Goal: Find specific page/section: Find specific page/section

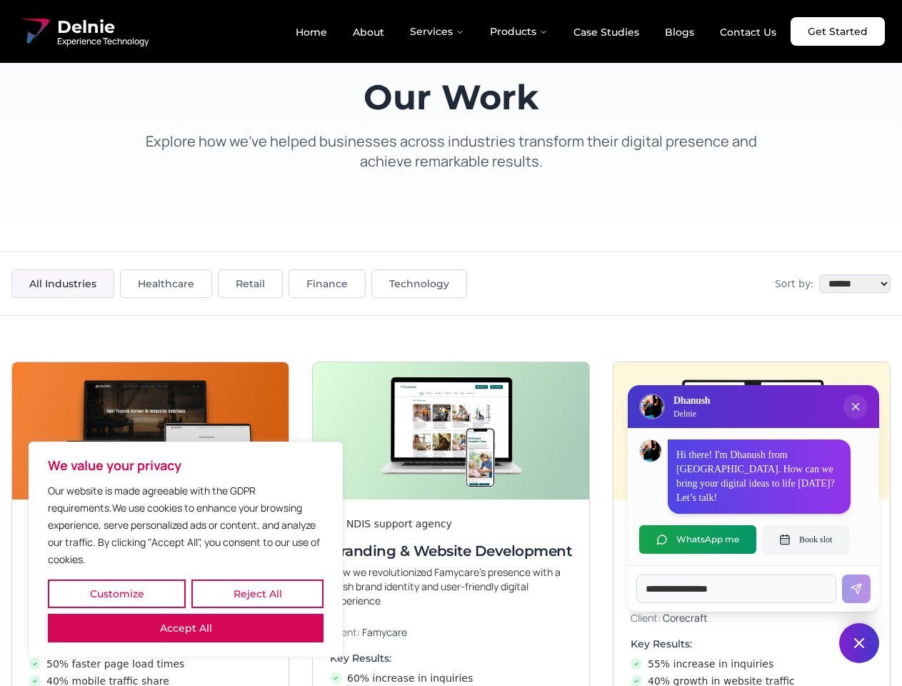
click at [116, 594] on button "Customize" at bounding box center [117, 593] width 138 height 29
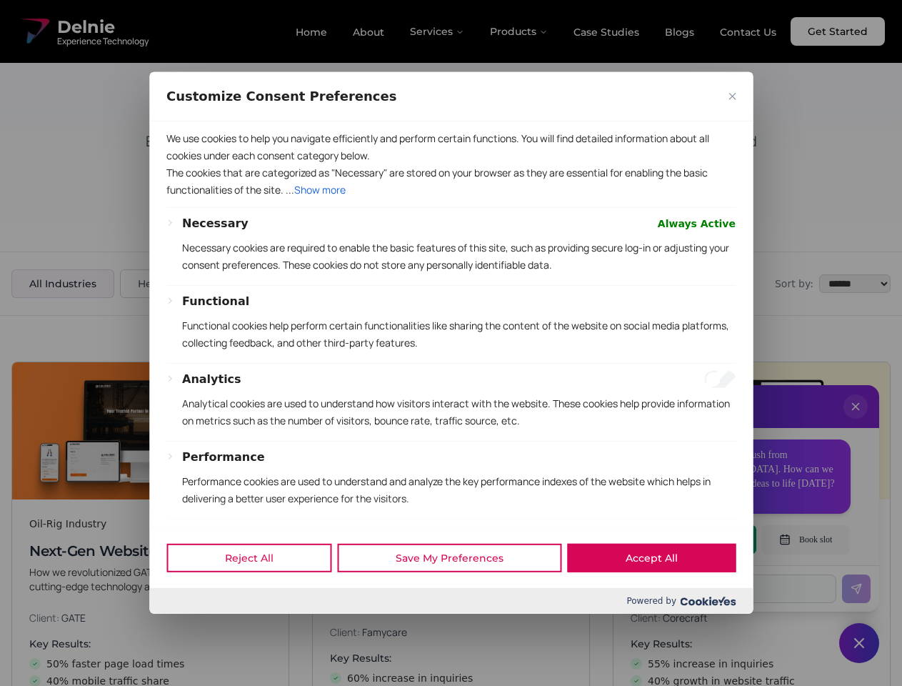
click at [257, 594] on div at bounding box center [451, 343] width 902 height 686
click at [186, 441] on div "Analytics Analytical cookies are used to understand how visitors interact with …" at bounding box center [459, 406] width 554 height 70
click at [451, 164] on p "We use cookies to help you navigate efficiently and perform certain functions. …" at bounding box center [450, 147] width 569 height 34
click at [856, 421] on div at bounding box center [451, 343] width 902 height 686
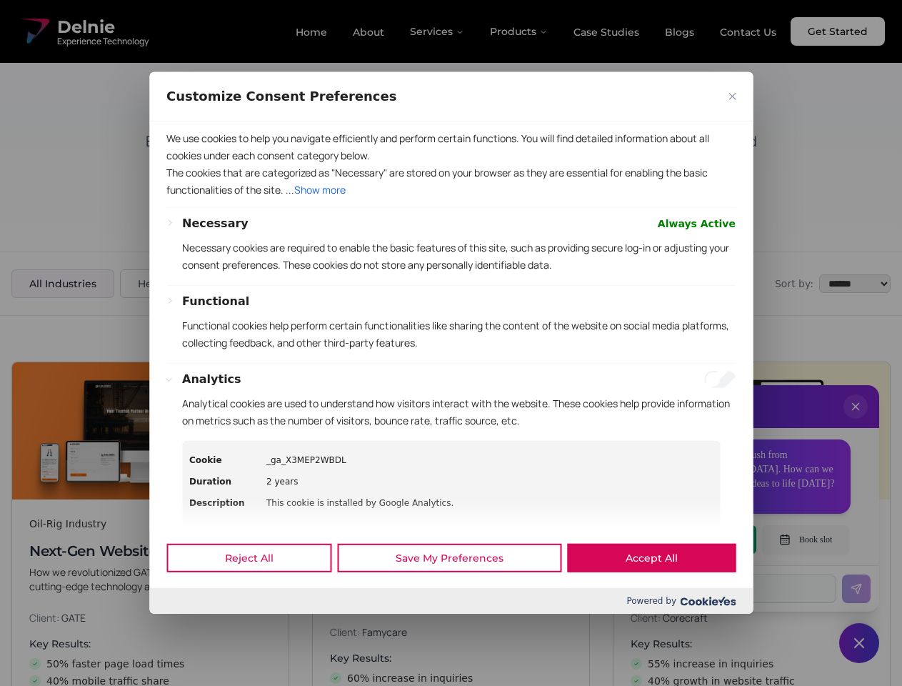
click at [698, 539] on div "Reject All Save My Preferences Accept All" at bounding box center [451, 557] width 604 height 61
click at [806, 539] on div at bounding box center [451, 343] width 902 height 686
click at [859, 643] on div at bounding box center [451, 343] width 902 height 686
click at [438, 31] on div at bounding box center [451, 343] width 902 height 686
click at [519, 31] on div at bounding box center [451, 343] width 902 height 686
